Goal: Leave review/rating: Share an evaluation or opinion about a product, service, or content

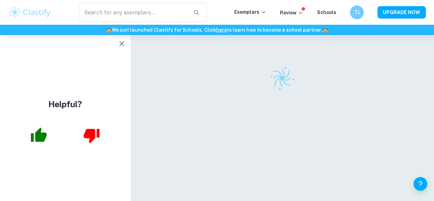
click at [124, 46] on icon "button" at bounding box center [122, 43] width 8 height 8
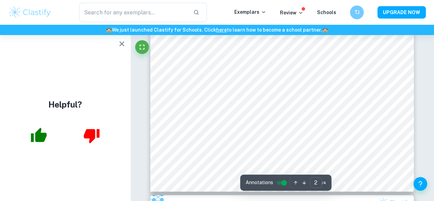
scroll to position [642, 0]
click at [121, 42] on icon "button" at bounding box center [122, 43] width 8 height 8
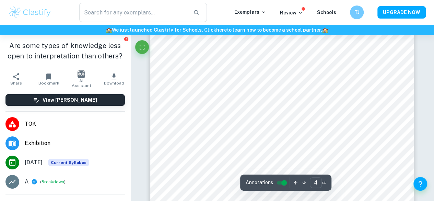
scroll to position [1239, 0]
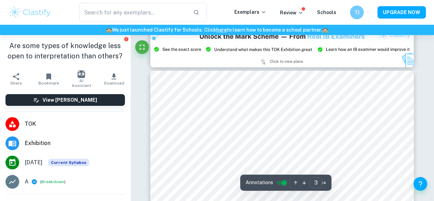
type input "2"
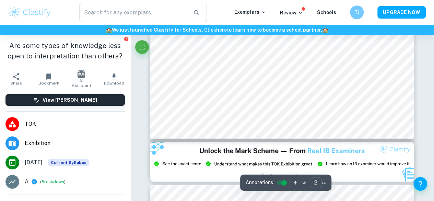
scroll to position [668, 0]
